Goal: Information Seeking & Learning: Learn about a topic

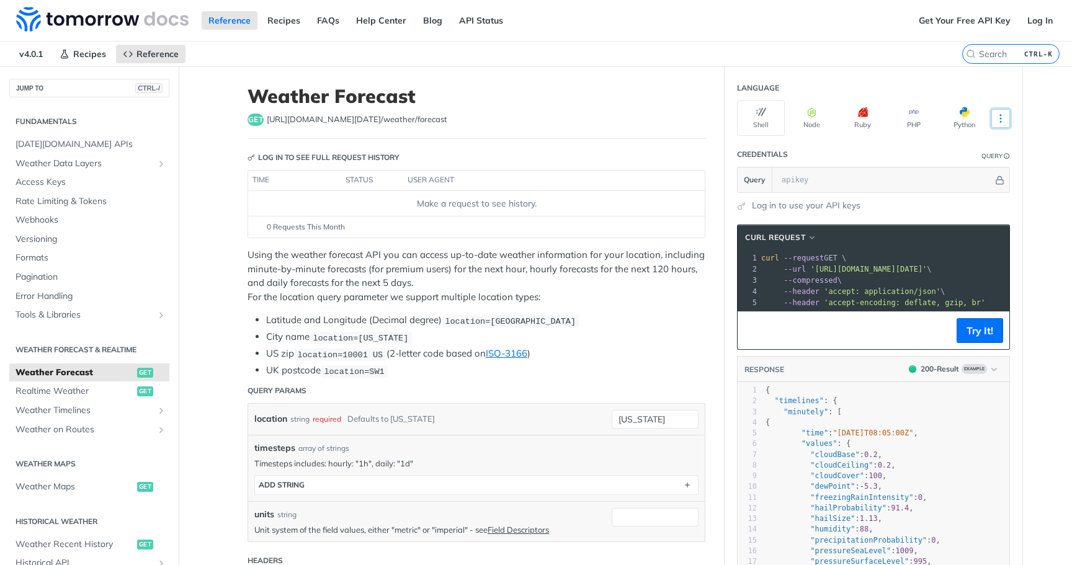
click at [1000, 115] on icon "More ellipsis" at bounding box center [1000, 118] width 1 height 7
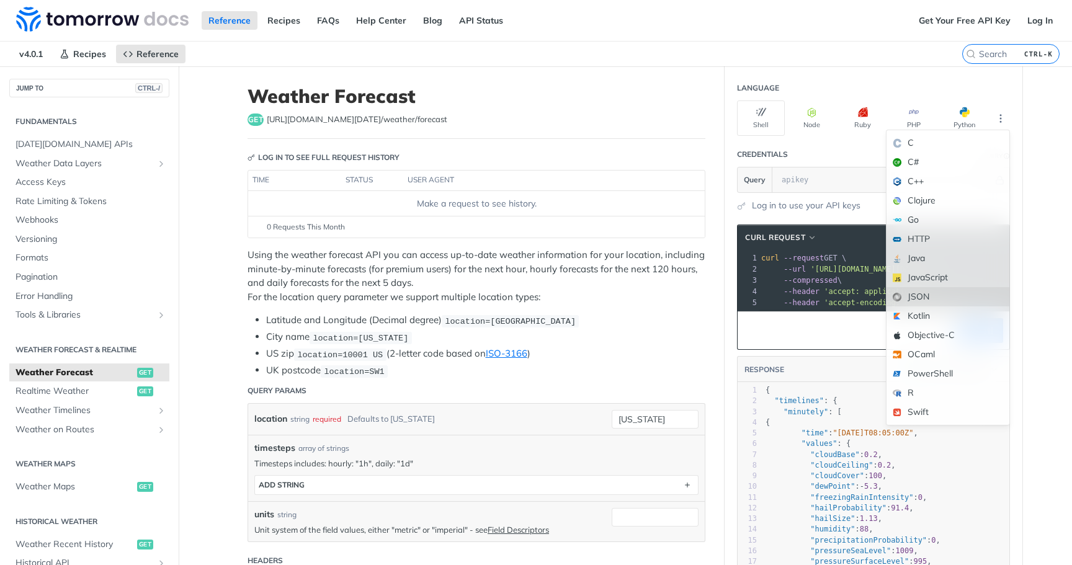
click at [918, 298] on div "JSON" at bounding box center [948, 296] width 123 height 19
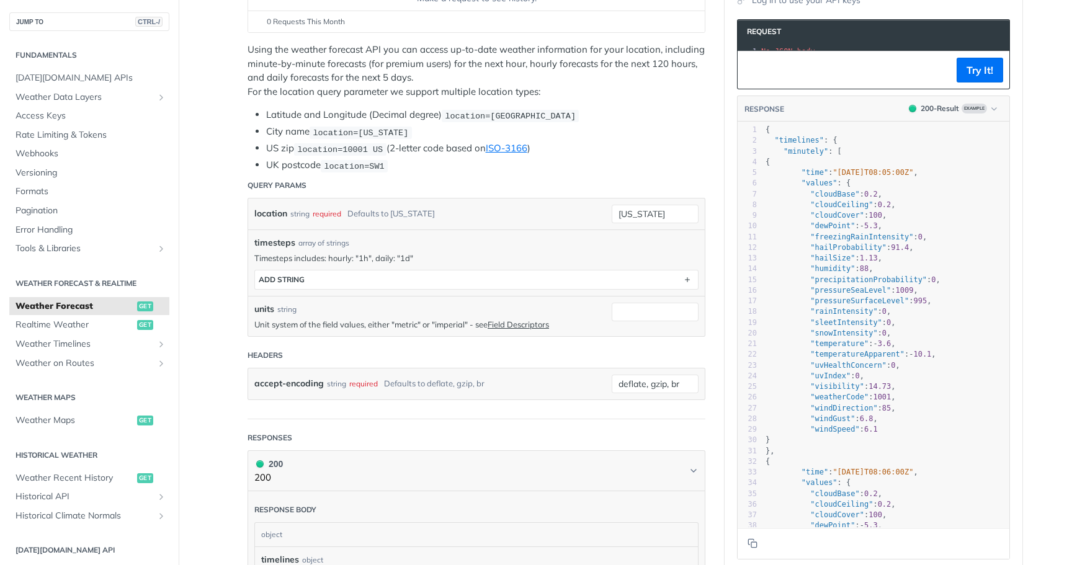
scroll to position [248, 0]
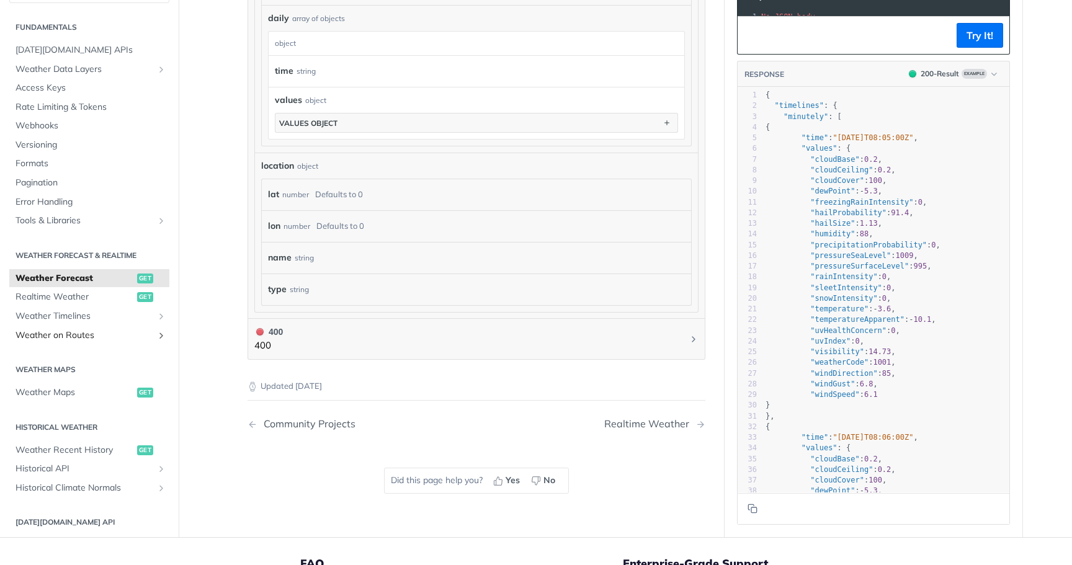
scroll to position [993, 0]
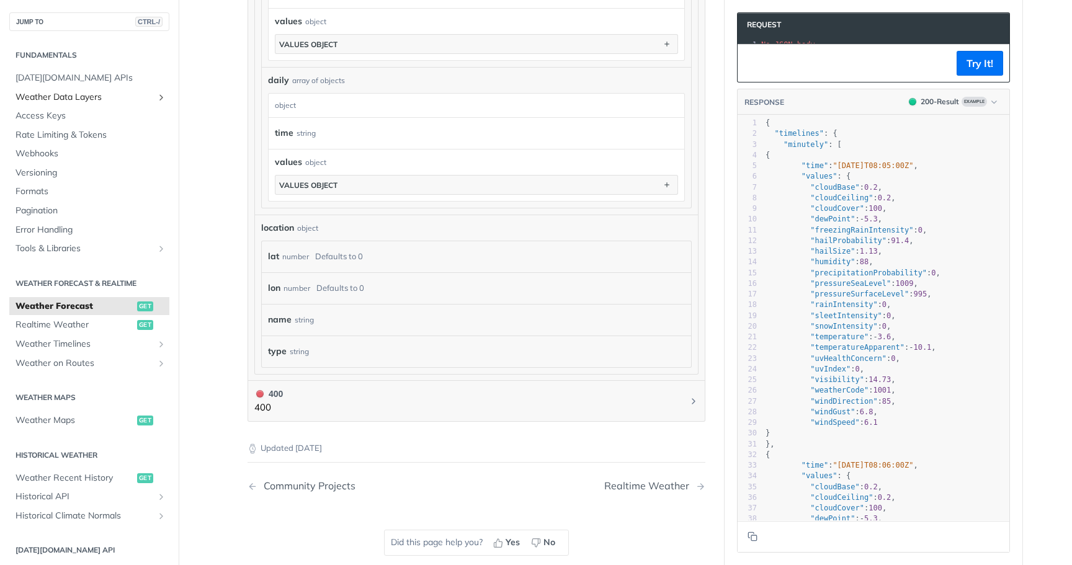
click at [156, 99] on icon "Show subpages for Weather Data Layers" at bounding box center [161, 97] width 10 height 10
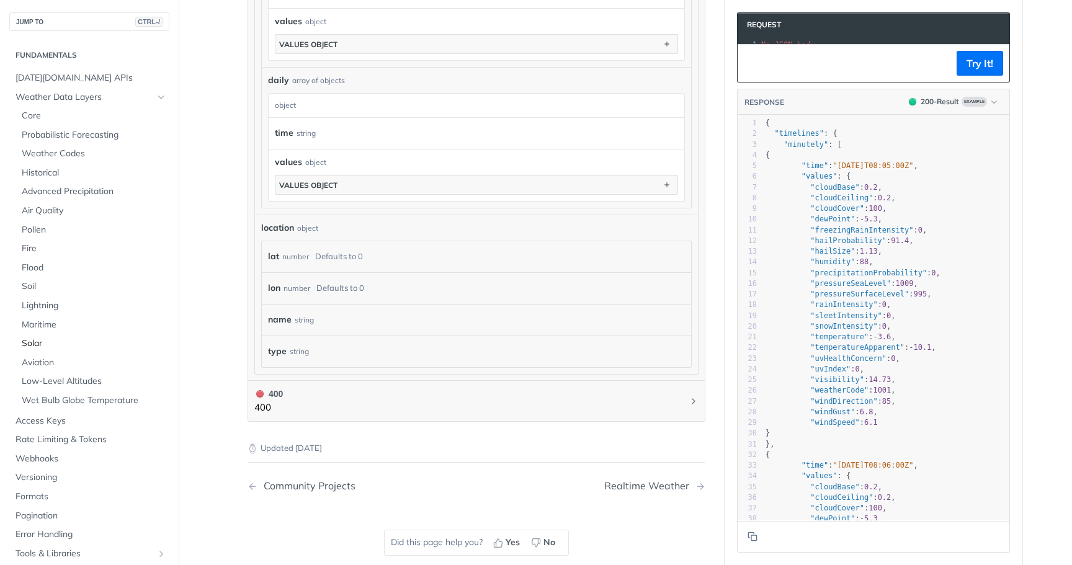
click at [24, 348] on span "Solar" at bounding box center [94, 344] width 145 height 12
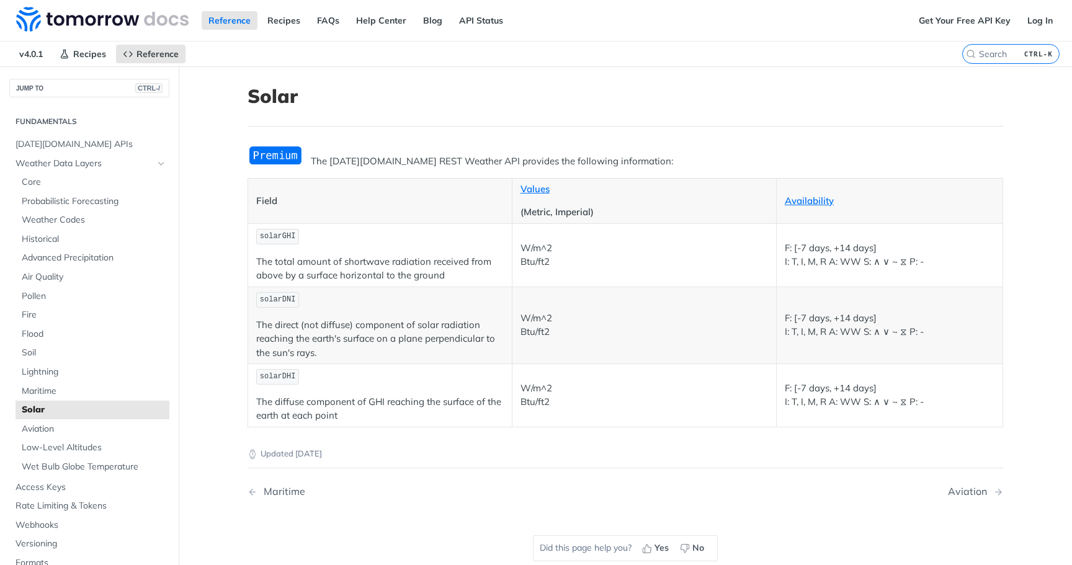
click at [277, 156] on img "Expand image" at bounding box center [276, 155] width 56 height 20
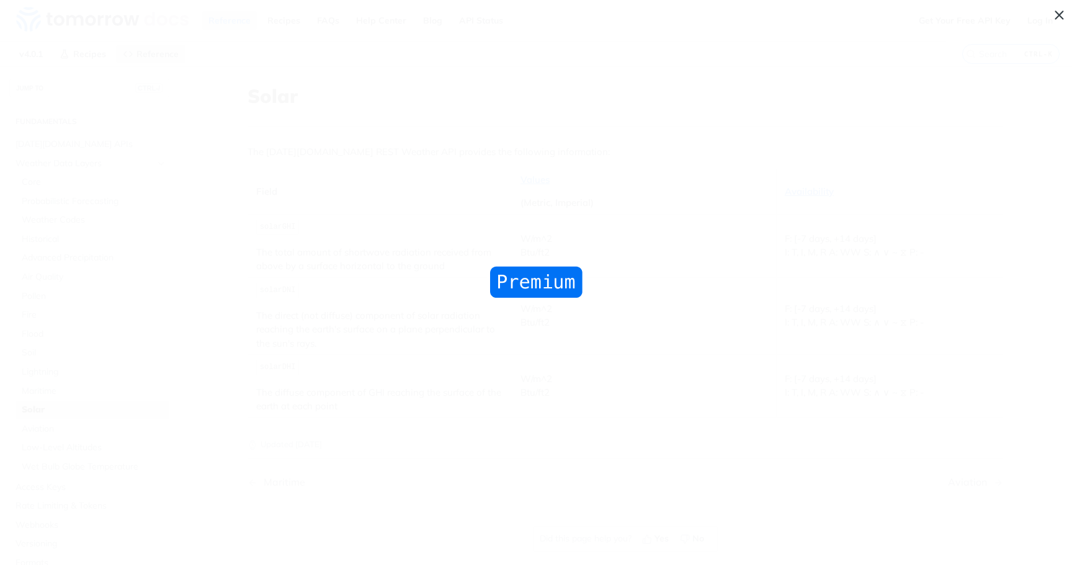
click at [508, 253] on span "Collapse image" at bounding box center [536, 282] width 1072 height 565
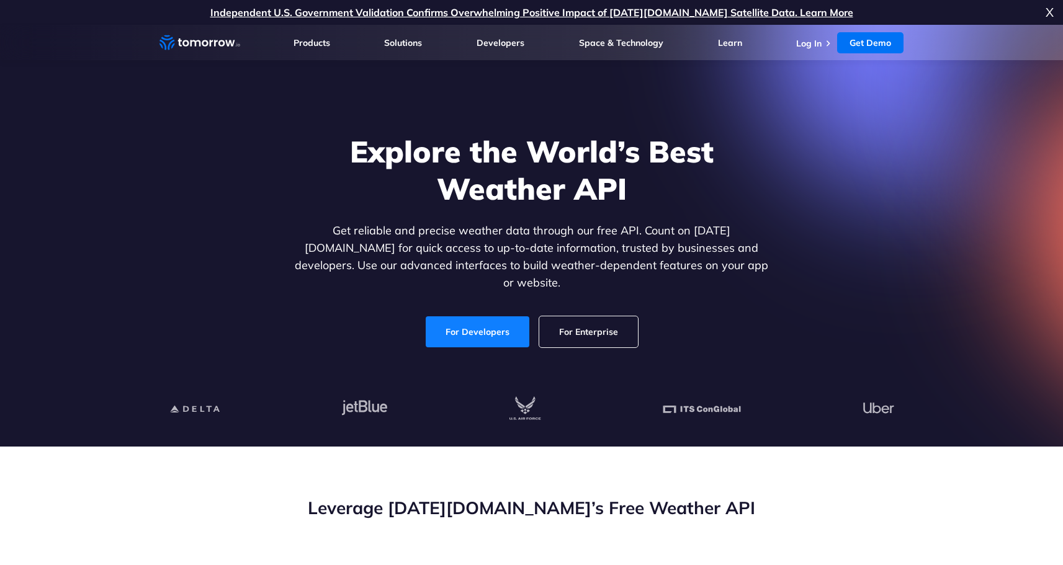
click at [465, 316] on link "For Developers" at bounding box center [478, 331] width 104 height 31
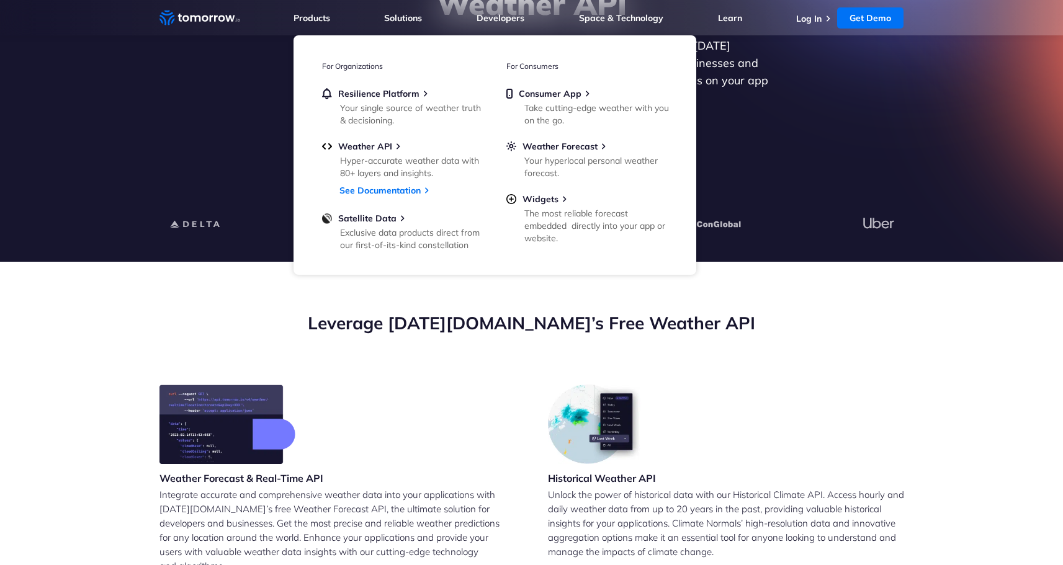
scroll to position [248, 0]
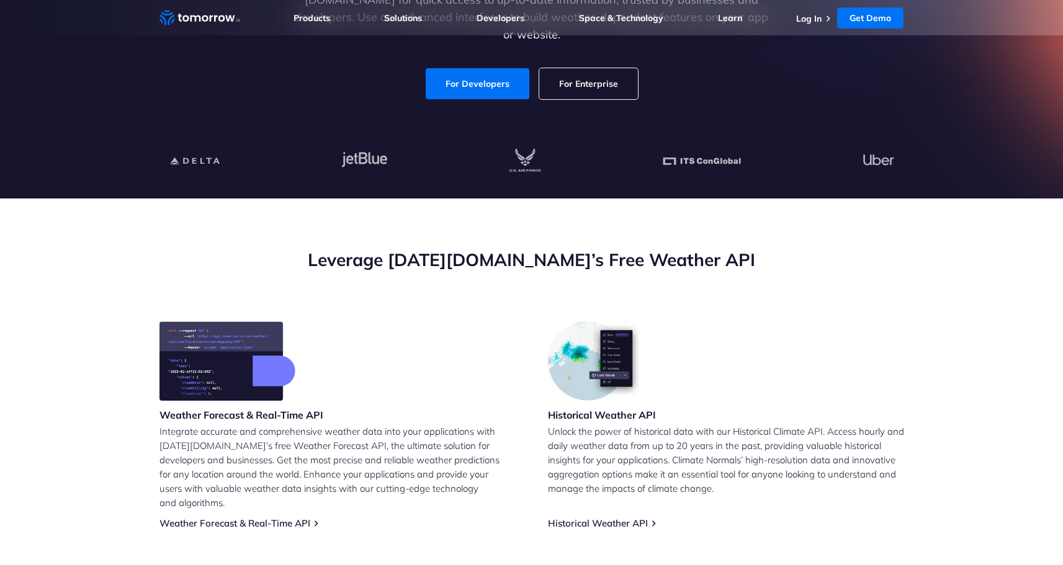
click at [130, 322] on section "Leverage [DATE][DOMAIN_NAME]’s Free Weather API Weather Forecast & Real-Time AP…" at bounding box center [531, 511] width 1063 height 624
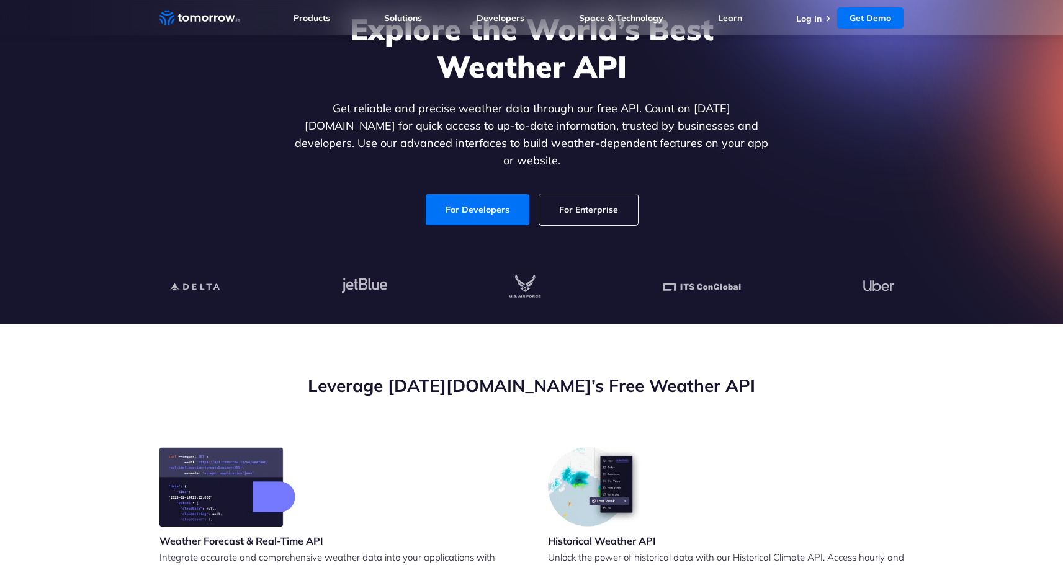
scroll to position [0, 0]
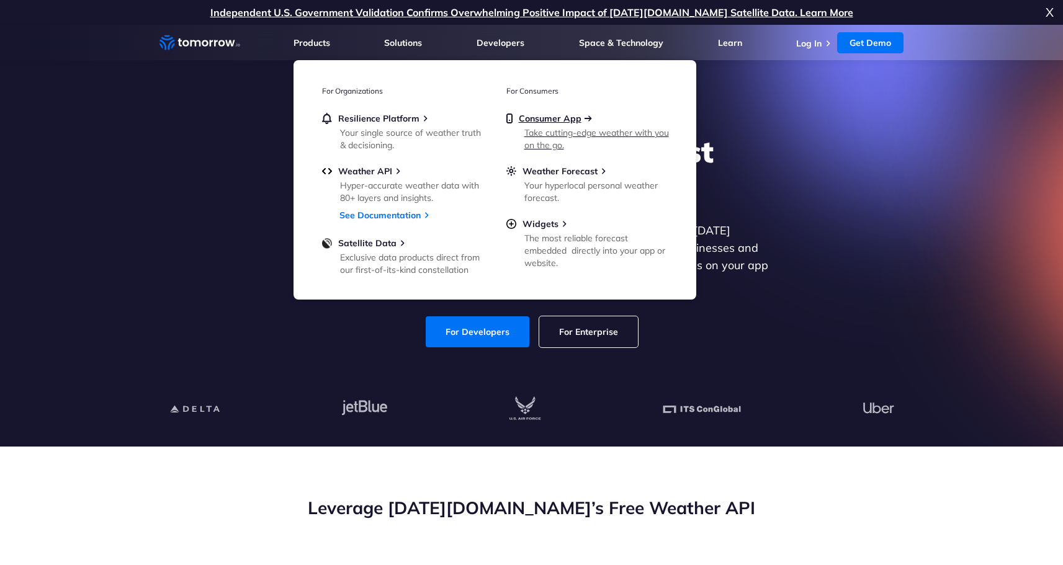
click at [555, 123] on span "Consumer App" at bounding box center [550, 118] width 63 height 11
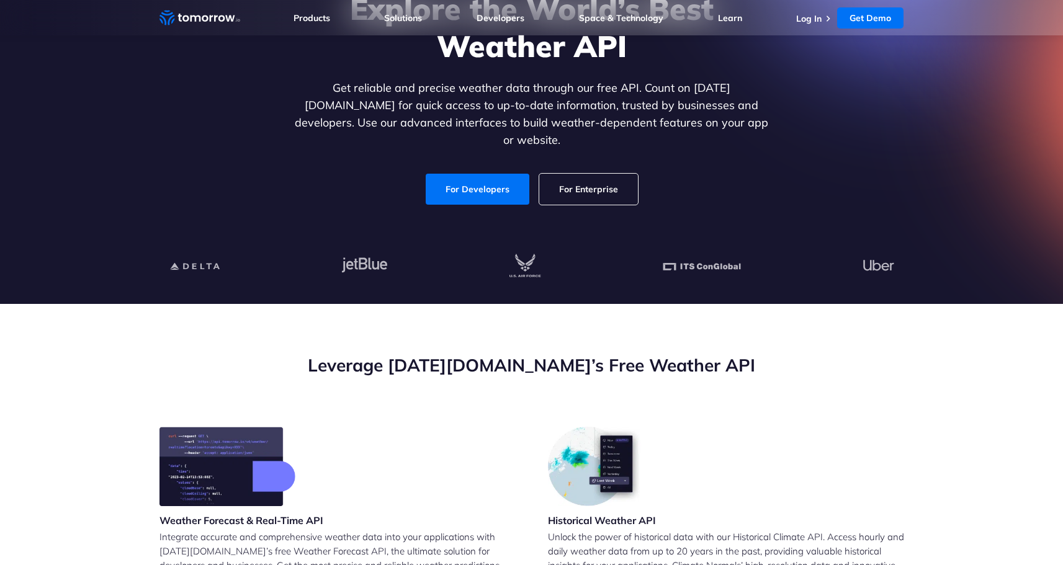
scroll to position [62, 0]
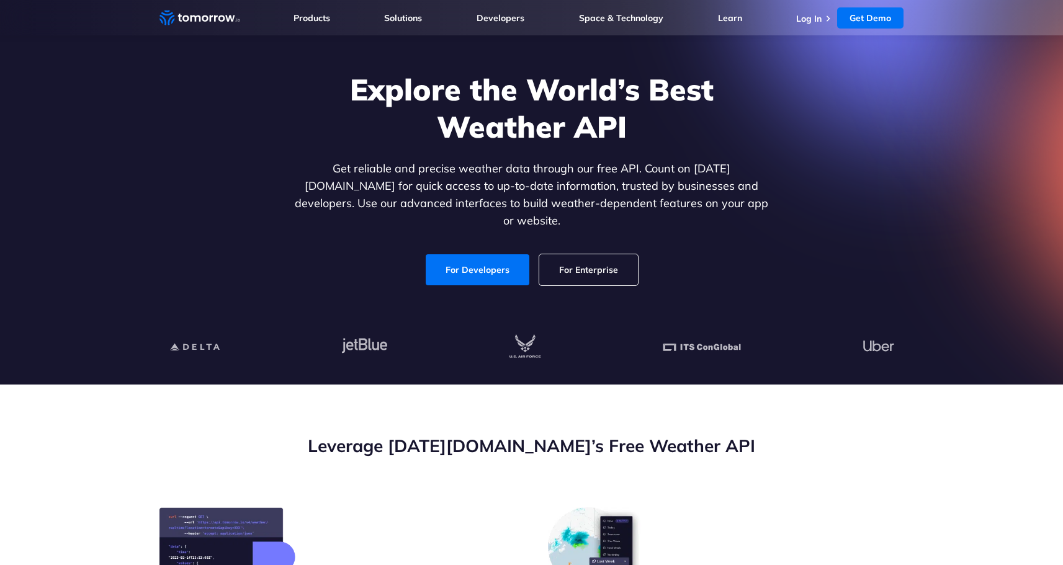
click at [576, 257] on link "For Enterprise" at bounding box center [588, 269] width 99 height 31
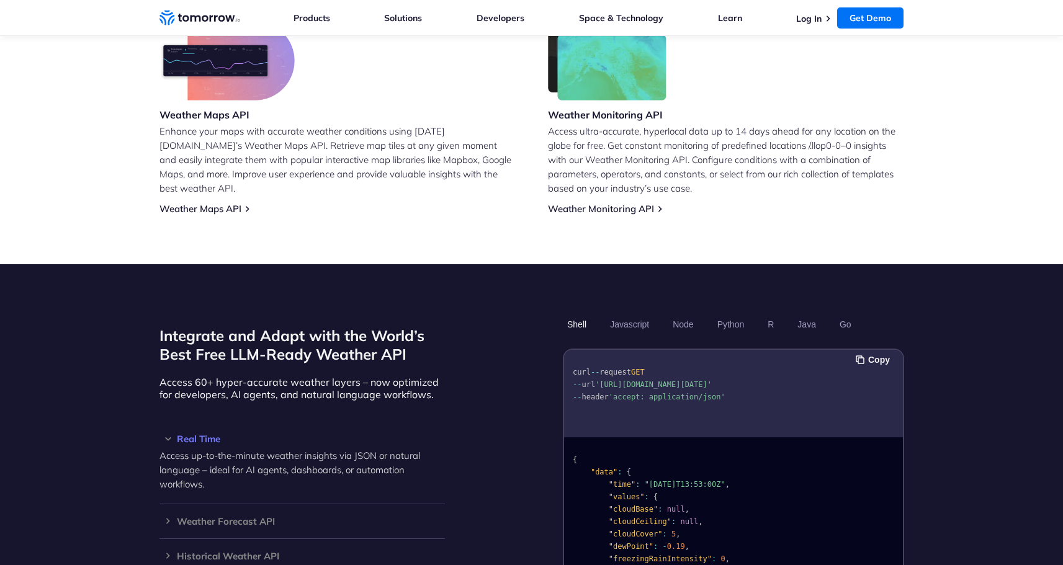
scroll to position [993, 0]
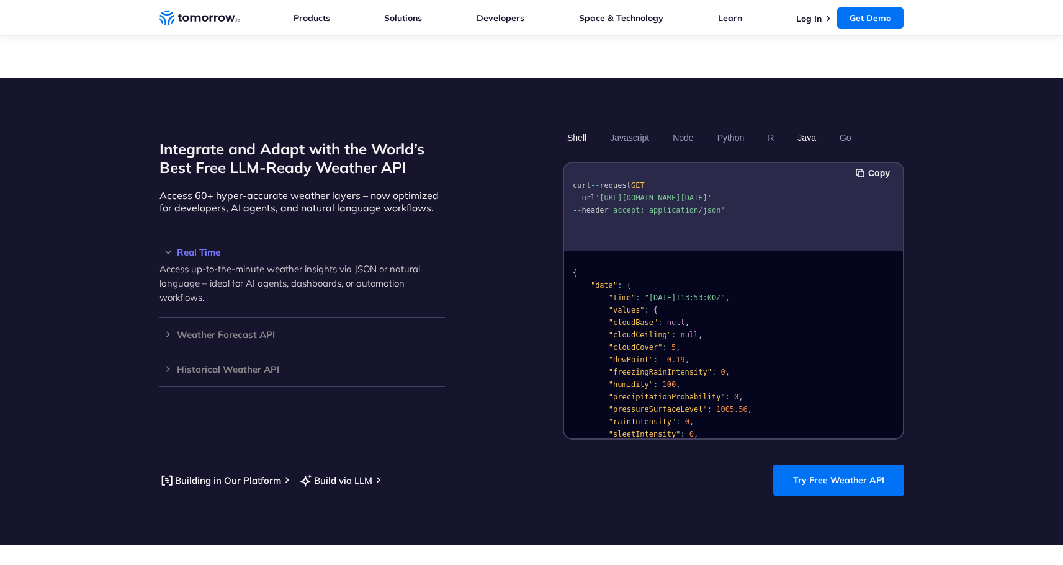
click at [807, 127] on button "Java" at bounding box center [806, 137] width 27 height 21
click at [642, 127] on button "Javascript" at bounding box center [630, 137] width 48 height 21
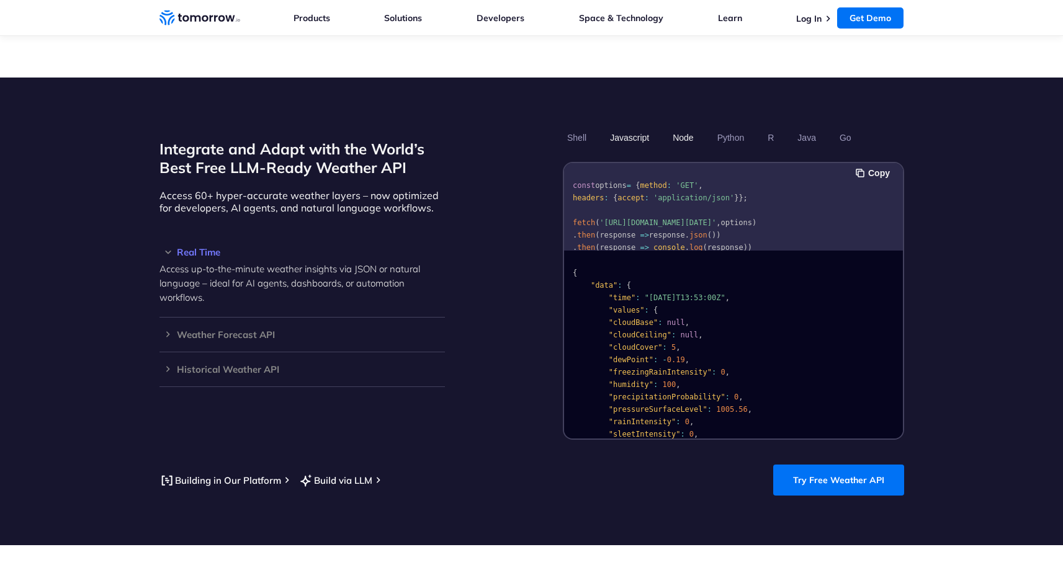
click at [676, 127] on button "Node" at bounding box center [682, 137] width 29 height 21
click at [642, 127] on button "Javascript" at bounding box center [630, 137] width 48 height 21
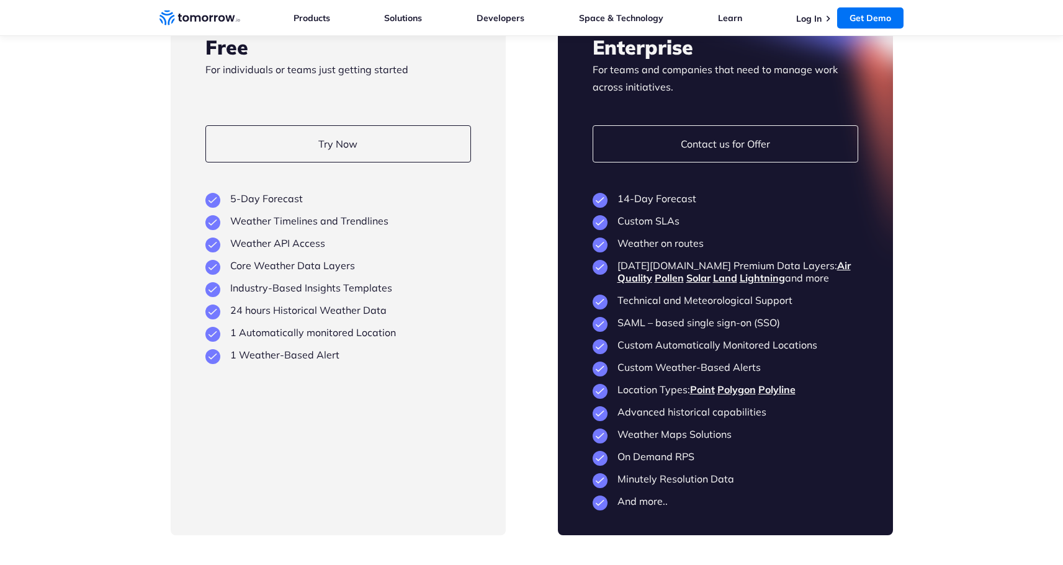
scroll to position [2979, 0]
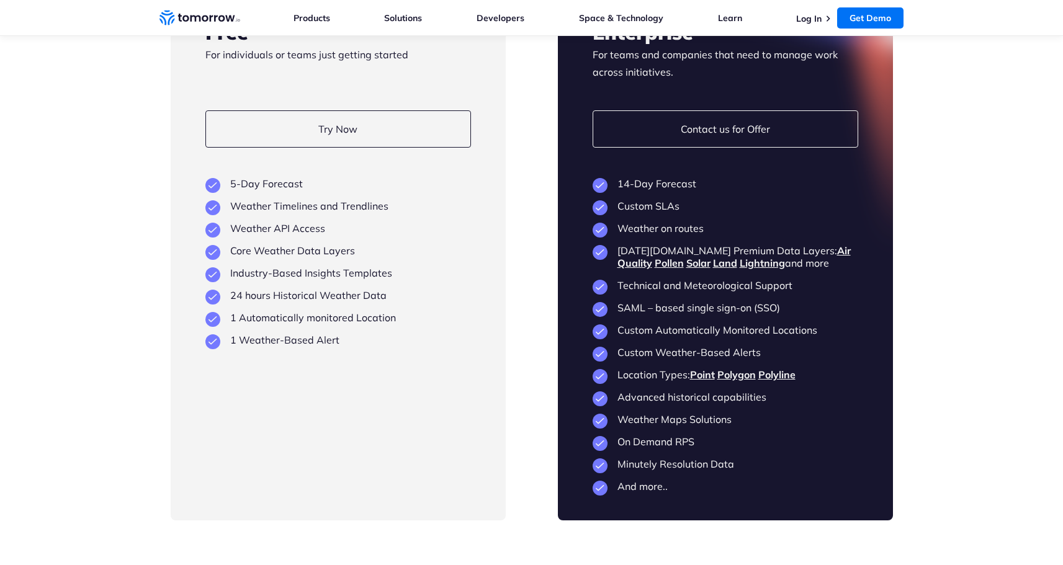
click at [848, 346] on div at bounding box center [725, 257] width 335 height 527
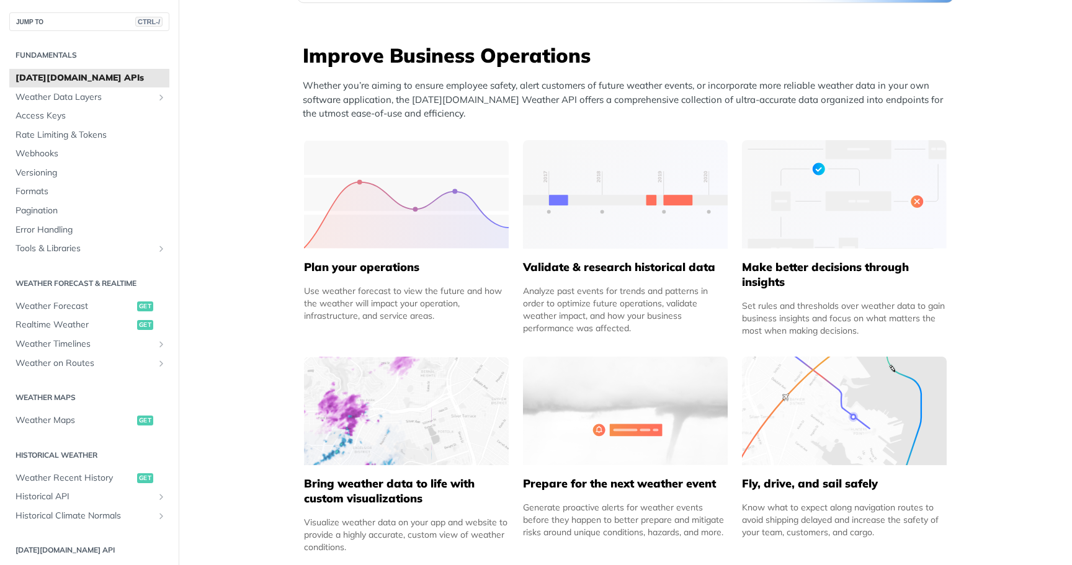
scroll to position [496, 0]
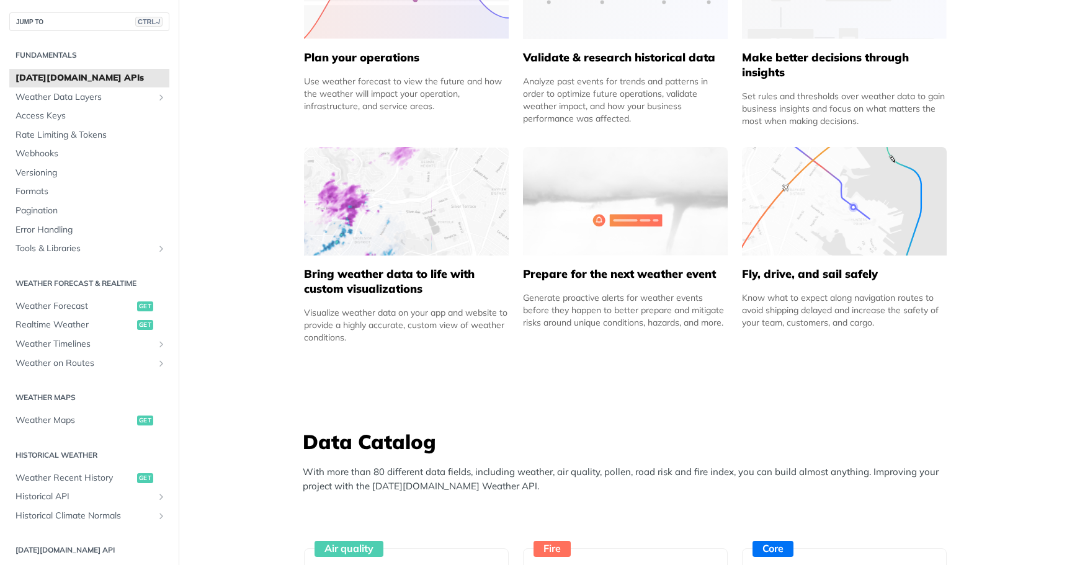
scroll to position [744, 0]
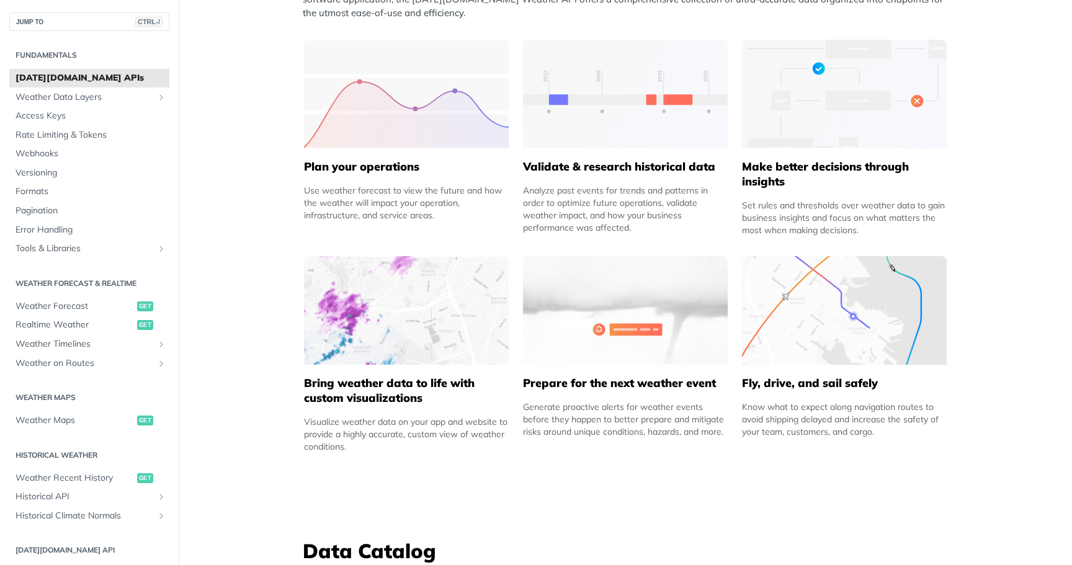
scroll to position [558, 0]
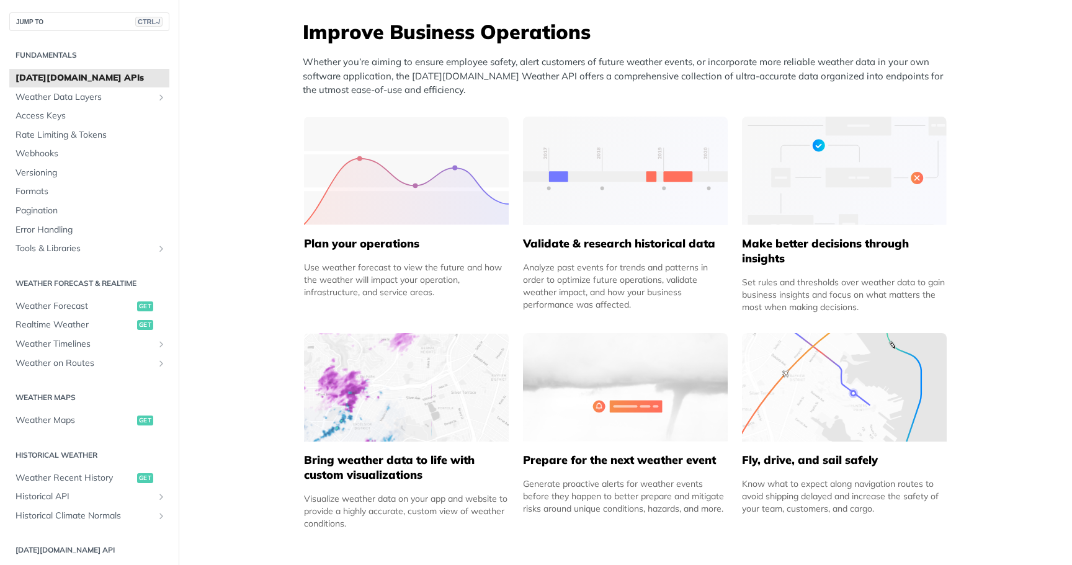
drag, startPoint x: 980, startPoint y: 287, endPoint x: 995, endPoint y: 282, distance: 15.7
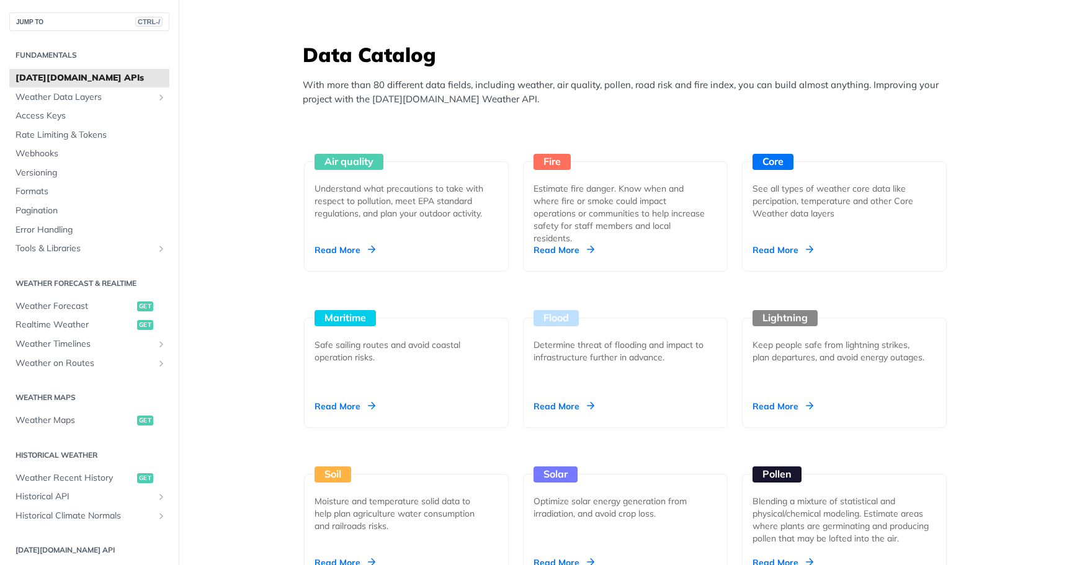
scroll to position [1055, 0]
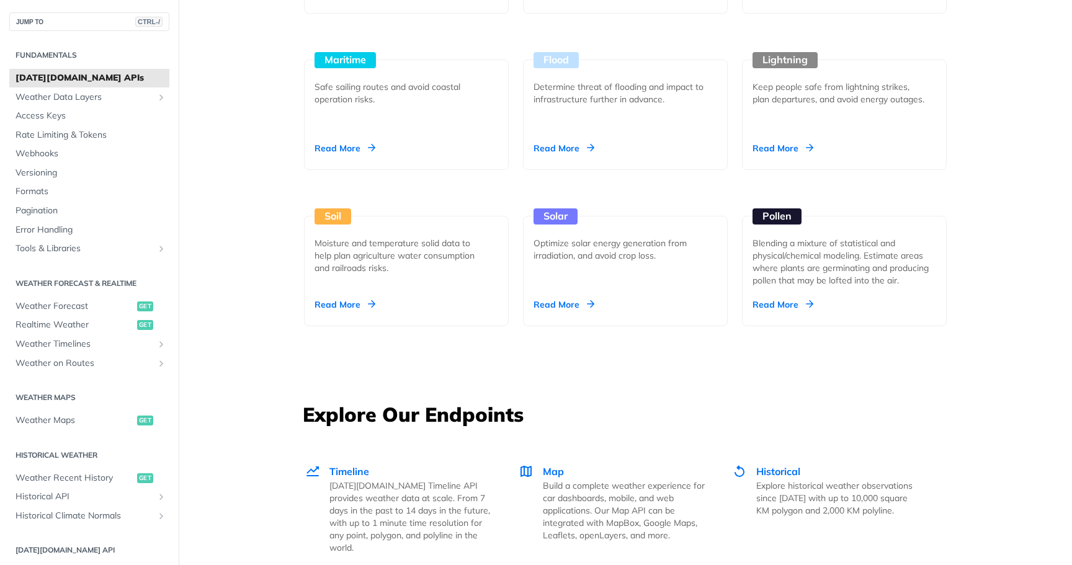
scroll to position [1427, 0]
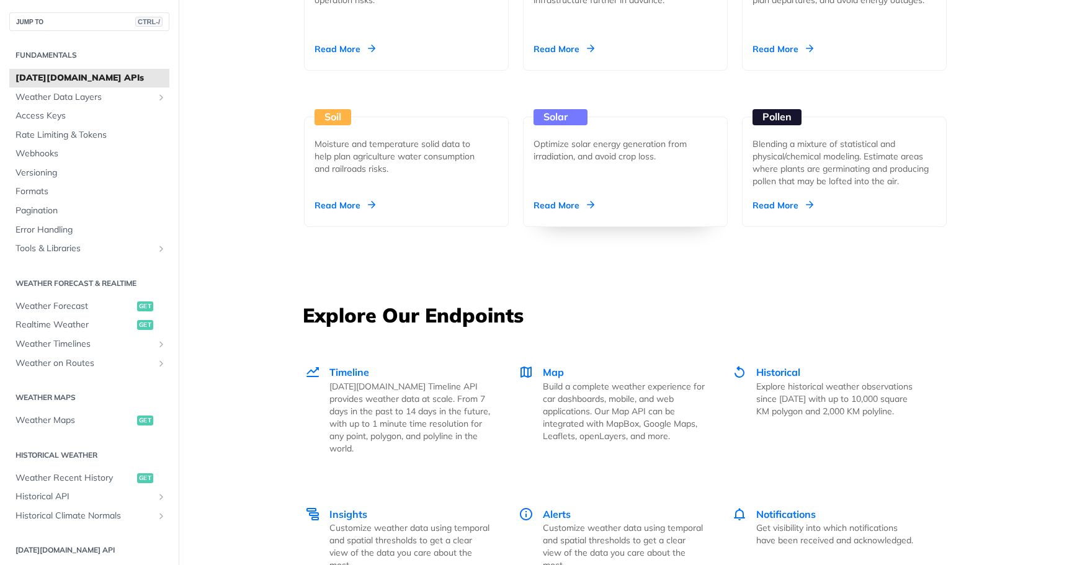
click at [590, 155] on div "Optimize solar energy generation from irradiation, and avoid crop loss." at bounding box center [621, 150] width 174 height 25
click at [254, 237] on div "Unlock Space Data Through Next-Generation Premium Features Learn More Integrate…" at bounding box center [625, 261] width 794 height 3244
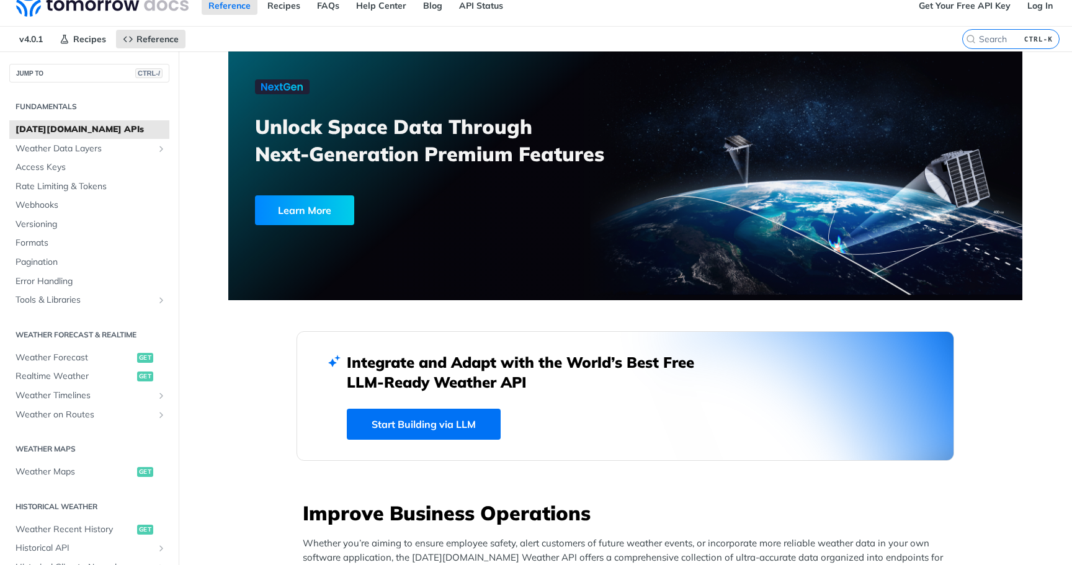
scroll to position [0, 0]
